Goal: Information Seeking & Learning: Learn about a topic

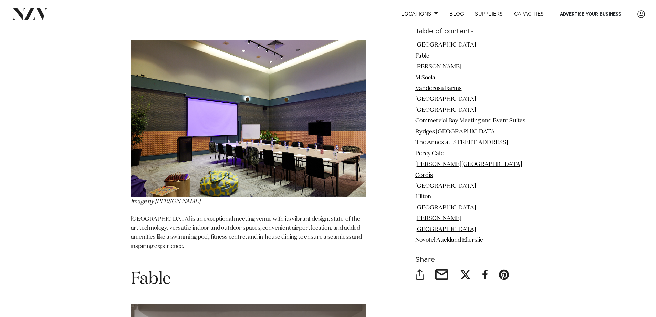
scroll to position [965, 0]
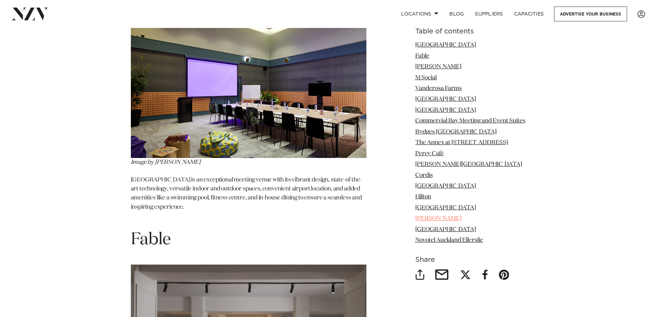
click at [435, 216] on link "[PERSON_NAME]" at bounding box center [438, 218] width 46 height 6
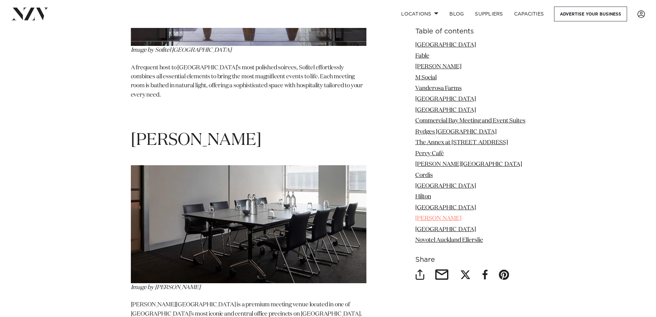
scroll to position [5033, 0]
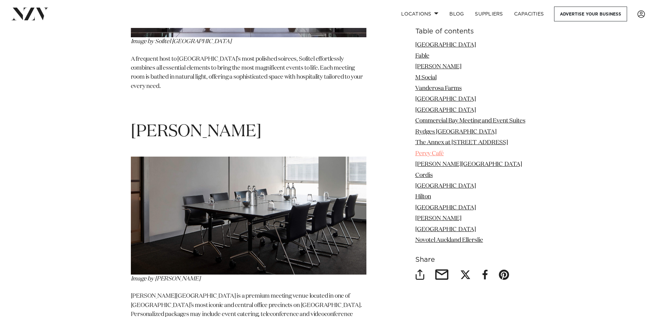
click at [430, 152] on link "Percy Café" at bounding box center [429, 153] width 29 height 6
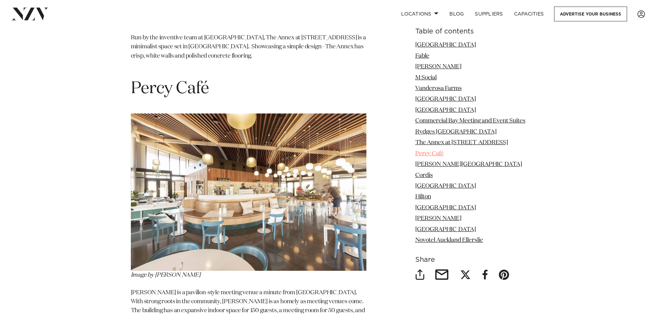
scroll to position [3442, 0]
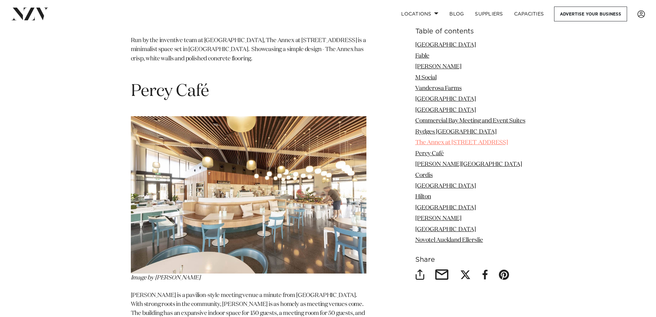
click at [452, 141] on link "The Annex at [STREET_ADDRESS]" at bounding box center [461, 143] width 93 height 6
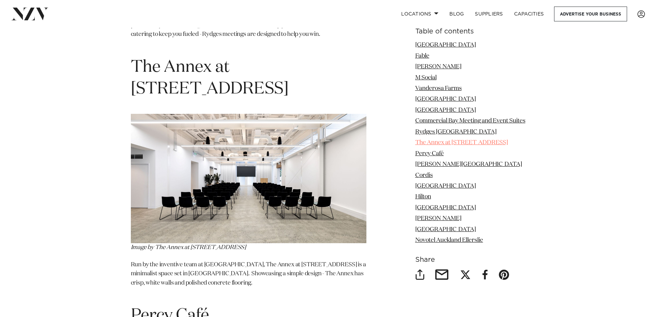
scroll to position [3216, 0]
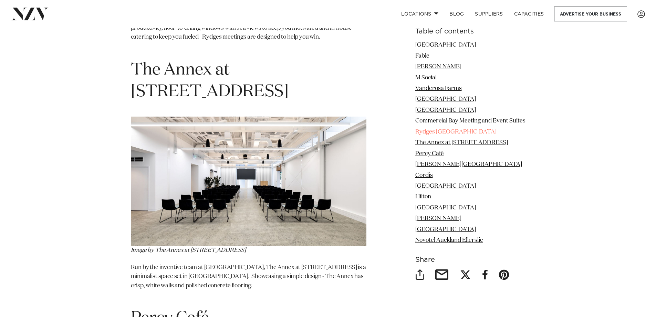
click at [453, 131] on link "Rydges [GEOGRAPHIC_DATA]" at bounding box center [455, 132] width 81 height 6
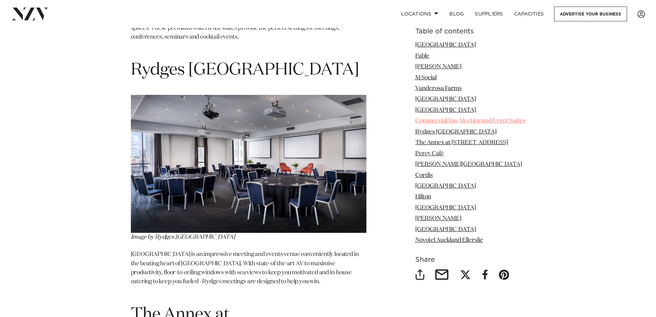
click at [455, 122] on link "Commercial Bay Meeting and Event Suites" at bounding box center [470, 121] width 110 height 6
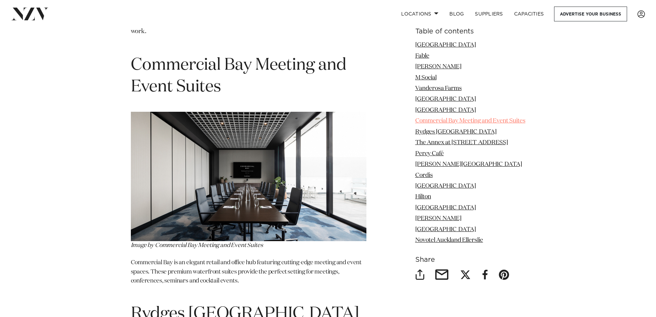
scroll to position [2723, 0]
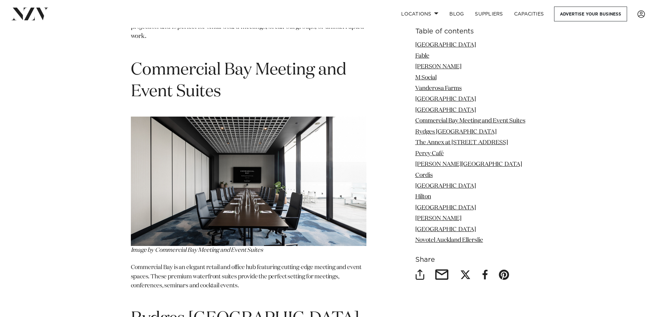
click at [454, 113] on li "[GEOGRAPHIC_DATA]" at bounding box center [470, 110] width 110 height 9
click at [450, 111] on link "[GEOGRAPHIC_DATA]" at bounding box center [445, 110] width 61 height 6
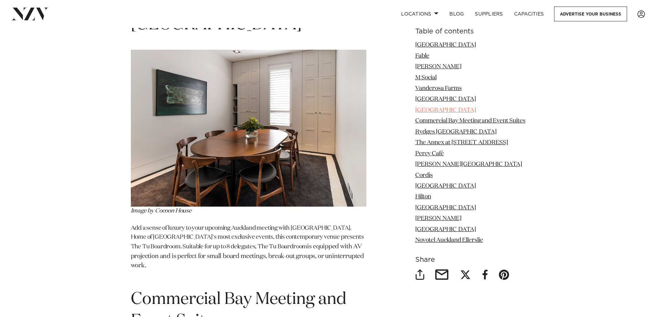
scroll to position [2458, 0]
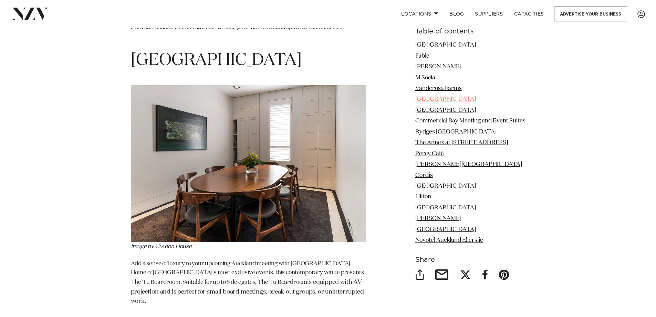
click at [448, 99] on link "[GEOGRAPHIC_DATA]" at bounding box center [445, 99] width 61 height 6
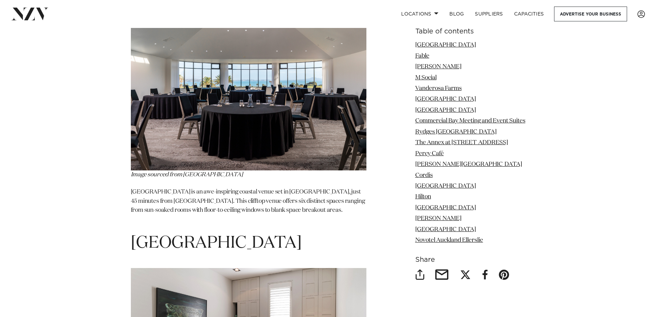
scroll to position [2271, 0]
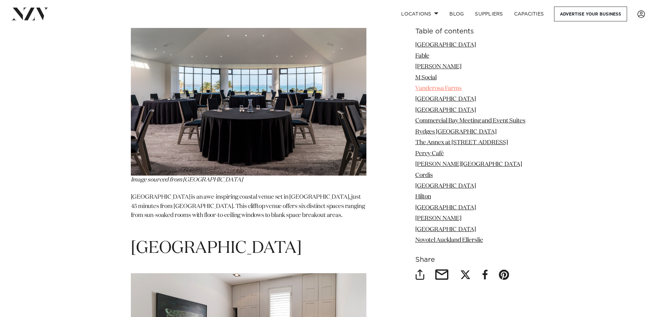
click at [432, 85] on link "Vanderosa Farms" at bounding box center [438, 88] width 47 height 6
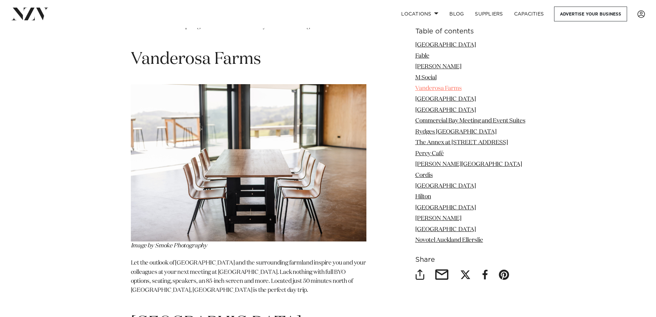
scroll to position [1938, 0]
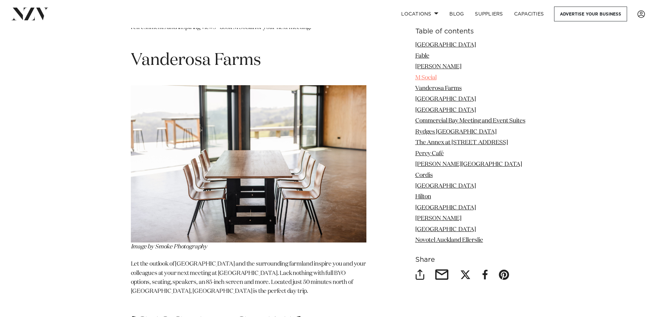
click at [433, 76] on link "M Social" at bounding box center [425, 77] width 21 height 6
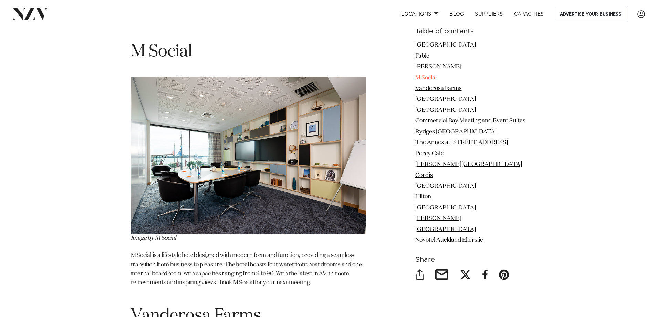
scroll to position [1675, 0]
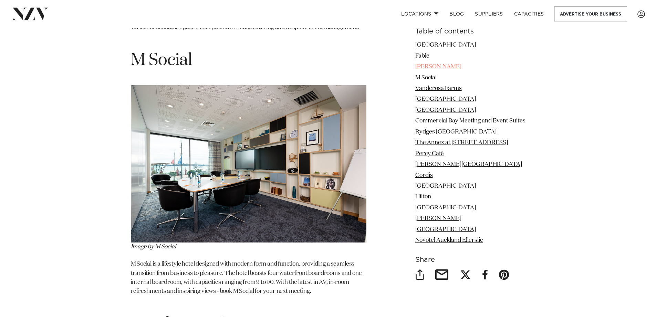
click at [429, 68] on link "[PERSON_NAME]" at bounding box center [438, 67] width 46 height 6
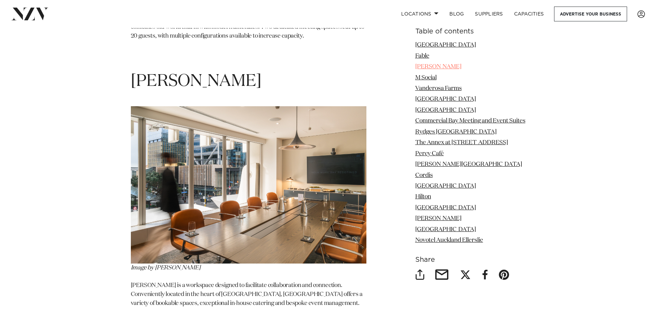
scroll to position [1398, 0]
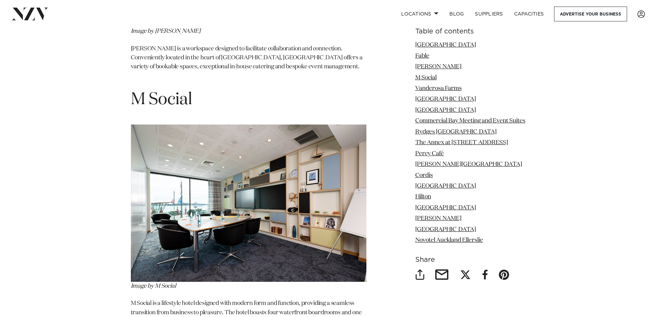
scroll to position [1675, 0]
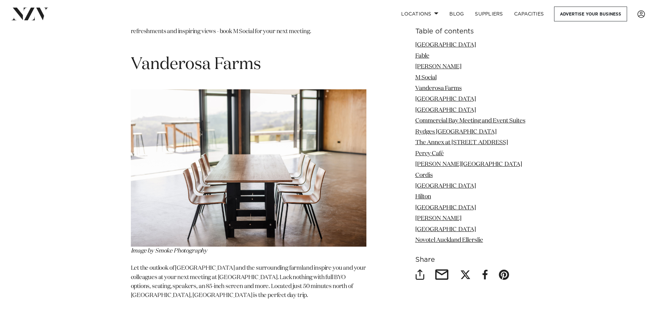
scroll to position [1938, 0]
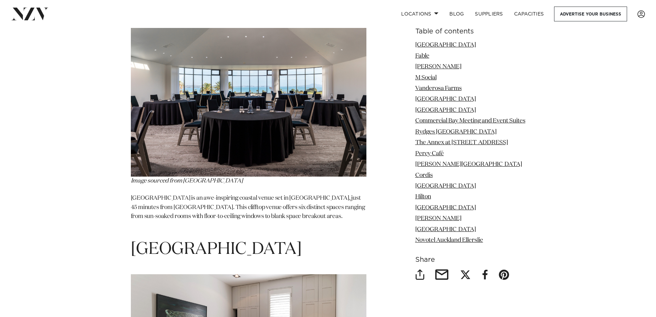
scroll to position [2271, 0]
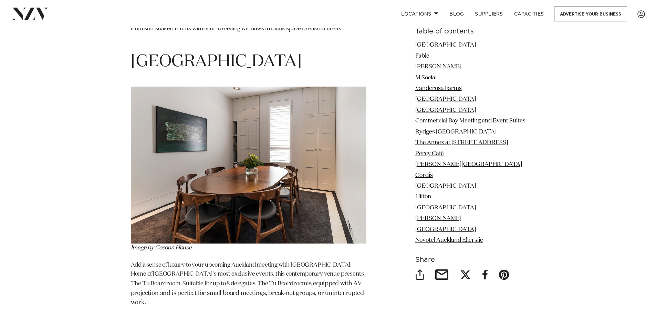
scroll to position [2458, 0]
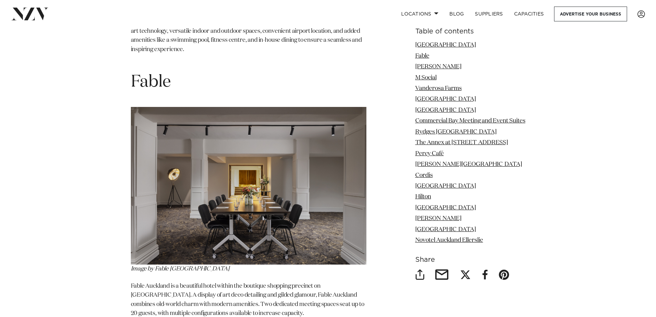
scroll to position [1085, 0]
